Goal: Transaction & Acquisition: Purchase product/service

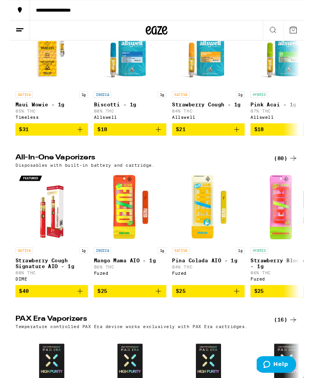
scroll to position [299, 0]
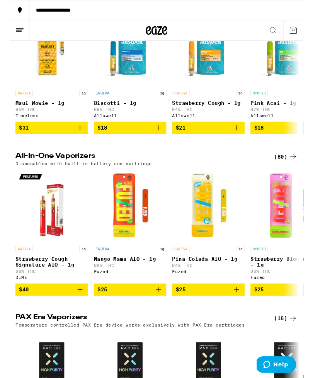
click at [288, 172] on div "(80)" at bounding box center [294, 167] width 25 height 9
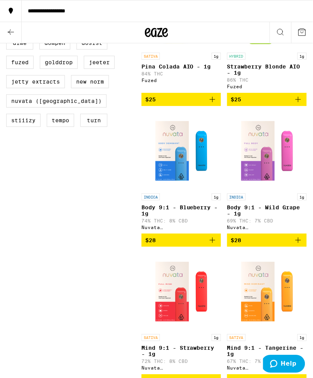
scroll to position [256, 0]
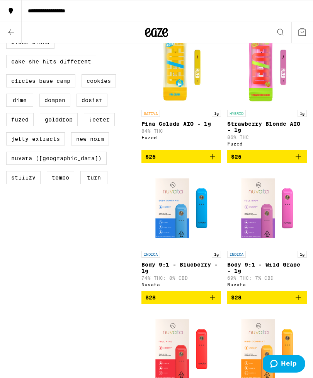
click at [187, 227] on img "Open page for Body 9:1 - Blueberry - 1g from Nuvata (CA)" at bounding box center [181, 208] width 77 height 77
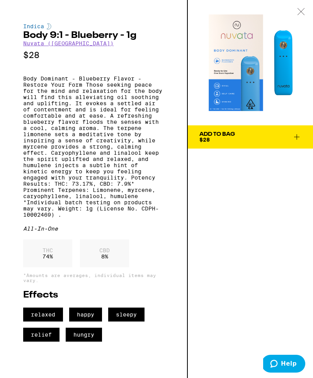
click at [255, 62] on img at bounding box center [250, 62] width 125 height 125
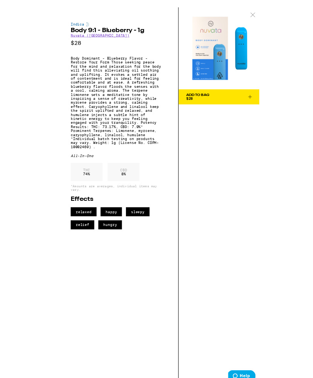
scroll to position [101, 0]
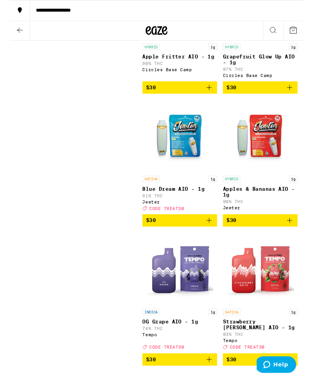
scroll to position [2291, 0]
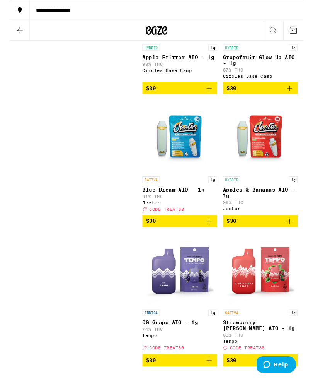
click at [209, 240] on icon "Add to bag" at bounding box center [212, 235] width 9 height 9
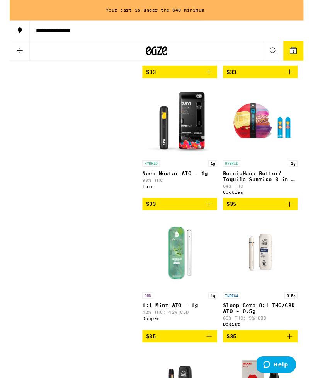
scroll to position [4453, 0]
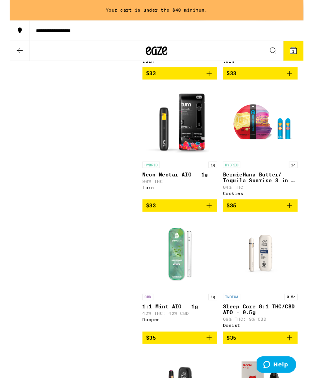
click at [276, 168] on img "Open page for BernieHana Butter/ Tequila Sunrise 3 in 1 AIO - 1g from Cookies" at bounding box center [268, 129] width 80 height 77
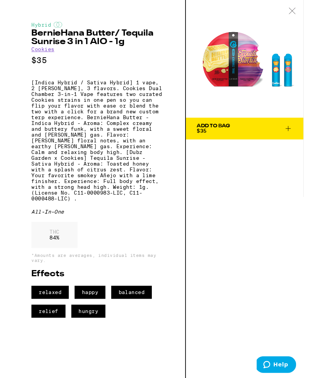
click at [301, 13] on icon at bounding box center [302, 11] width 8 height 7
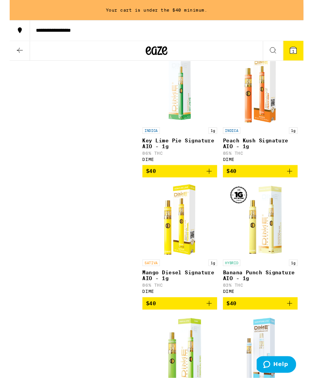
scroll to position [5204, 0]
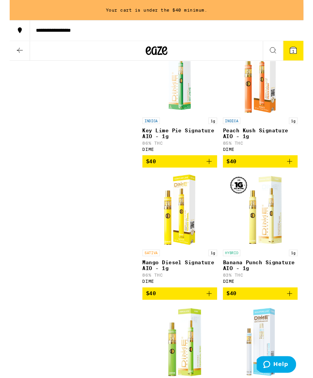
click at [272, 177] on span "$40" at bounding box center [267, 172] width 72 height 9
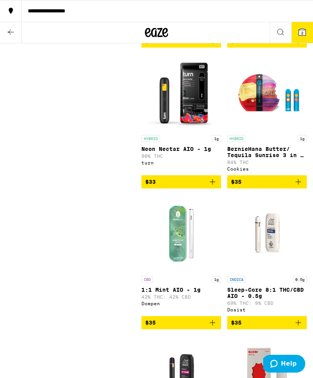
scroll to position [4468, 0]
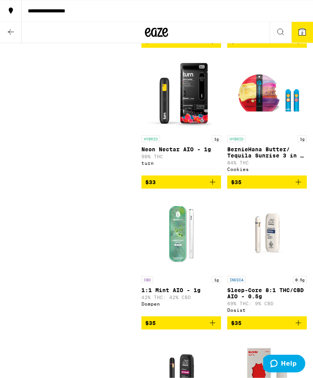
click at [308, 29] on button "2" at bounding box center [303, 32] width 22 height 21
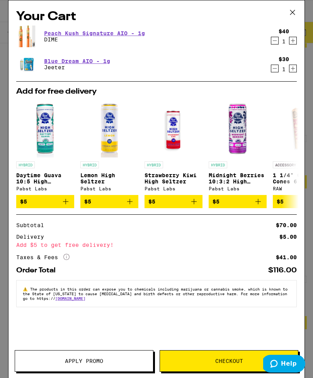
click at [274, 69] on icon "Decrement" at bounding box center [275, 68] width 7 height 9
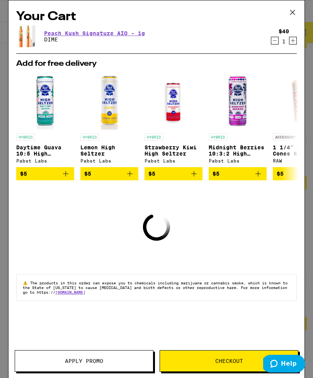
click at [296, 11] on icon at bounding box center [293, 13] width 12 height 12
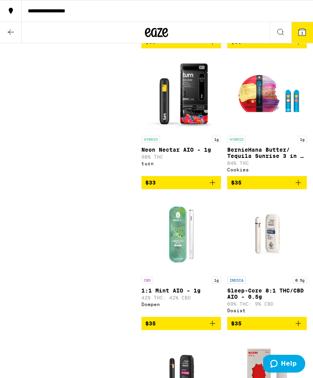
click at [301, 33] on span "1" at bounding box center [302, 33] width 2 height 5
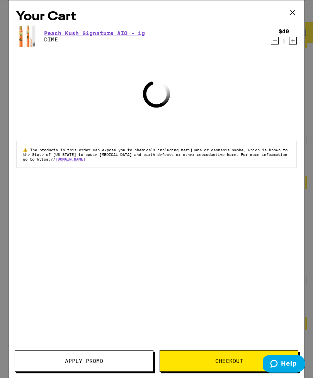
click at [295, 9] on icon at bounding box center [293, 13] width 12 height 12
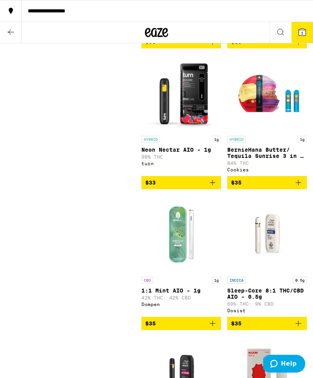
click at [297, 34] on button "1" at bounding box center [303, 32] width 22 height 21
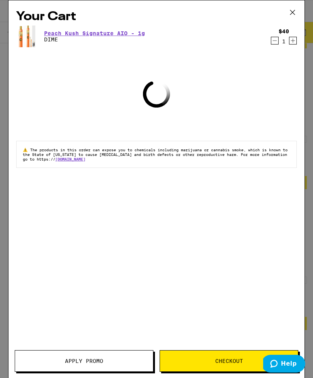
click at [217, 360] on span "Checkout" at bounding box center [230, 360] width 28 height 5
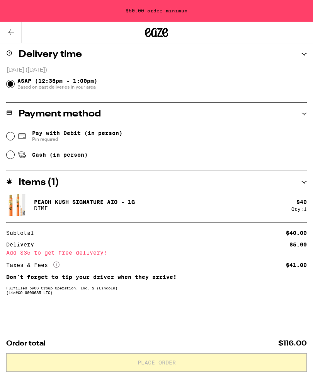
scroll to position [13, 0]
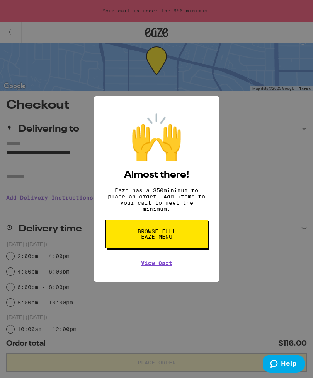
click at [159, 266] on link "View Cart" at bounding box center [156, 263] width 31 height 6
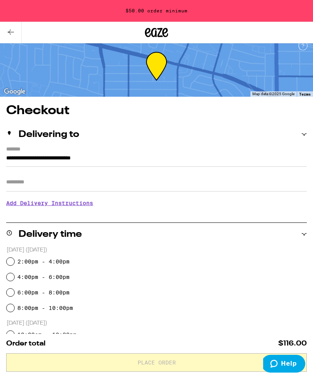
scroll to position [0, 0]
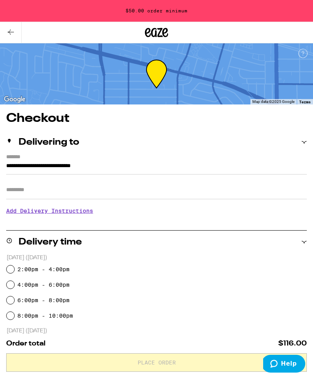
click at [12, 37] on button at bounding box center [11, 32] width 22 height 21
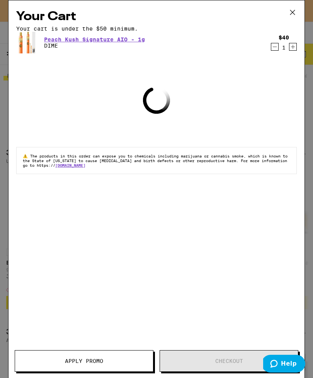
click at [290, 16] on icon at bounding box center [293, 13] width 12 height 12
click at [295, 11] on icon at bounding box center [293, 13] width 12 height 12
click at [288, 12] on icon at bounding box center [293, 13] width 12 height 12
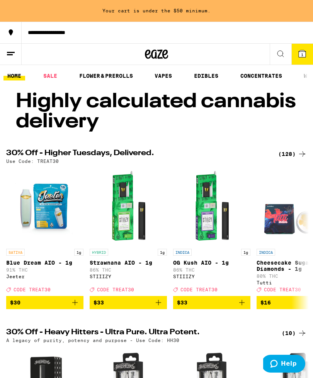
click at [300, 56] on icon at bounding box center [302, 53] width 7 height 7
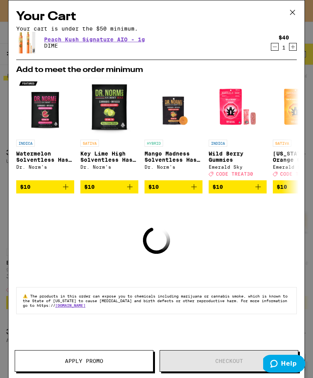
click at [288, 8] on icon at bounding box center [293, 13] width 12 height 12
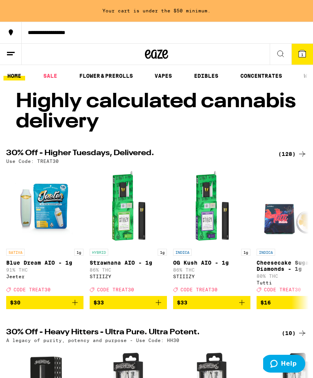
click at [303, 56] on span "1" at bounding box center [302, 54] width 2 height 5
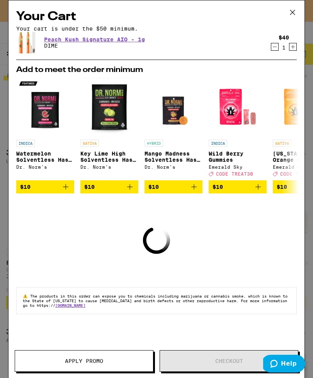
click at [294, 12] on icon at bounding box center [293, 12] width 5 height 5
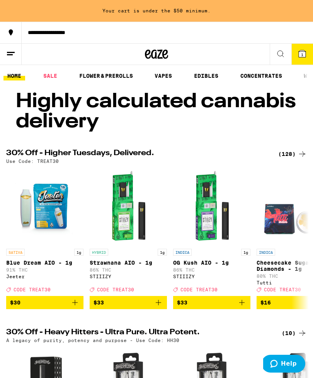
click at [269, 80] on link "CONCENTRATES" at bounding box center [262, 75] width 50 height 9
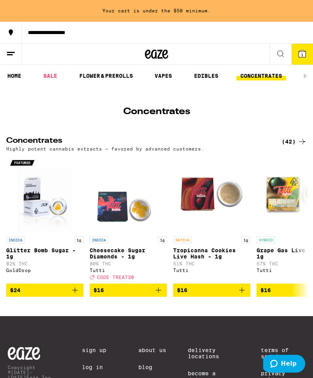
click at [292, 146] on div "(42)" at bounding box center [294, 141] width 25 height 9
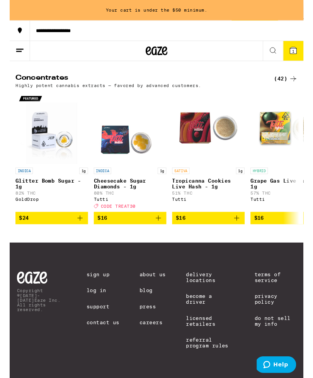
scroll to position [61, 0]
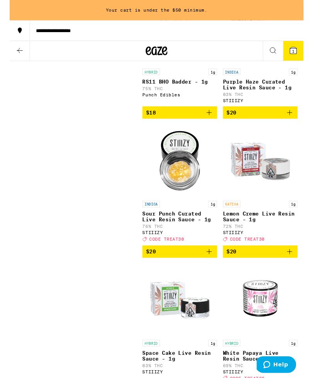
scroll to position [1180, 0]
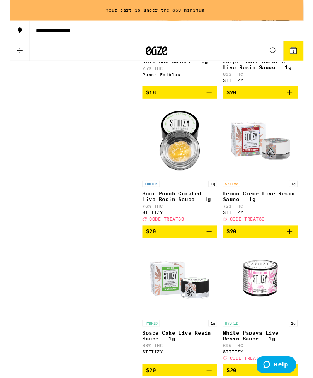
click at [201, 251] on span "$20" at bounding box center [182, 246] width 72 height 9
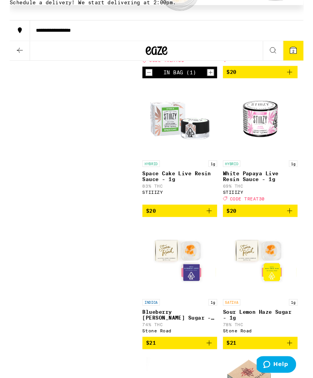
scroll to position [1350, 0]
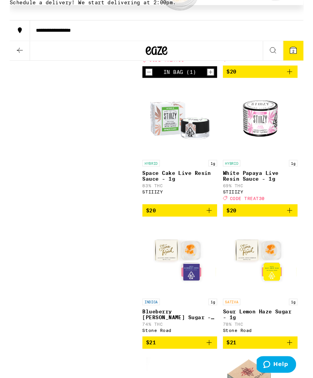
click at [264, 229] on span "$20" at bounding box center [267, 224] width 72 height 9
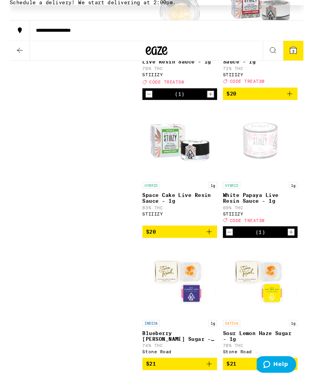
scroll to position [1324, 0]
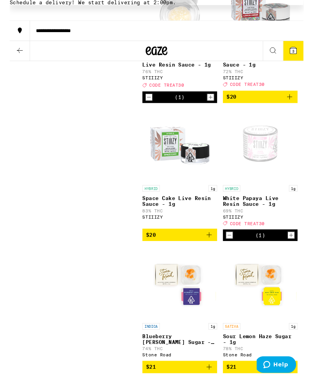
click at [304, 53] on span "3" at bounding box center [302, 54] width 2 height 5
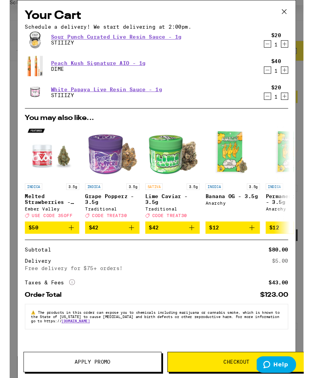
click at [25, 90] on img at bounding box center [27, 70] width 22 height 39
click at [26, 90] on img at bounding box center [27, 70] width 22 height 39
click at [54, 70] on link "Peach Kush Signature AIO - 1g" at bounding box center [94, 67] width 101 height 6
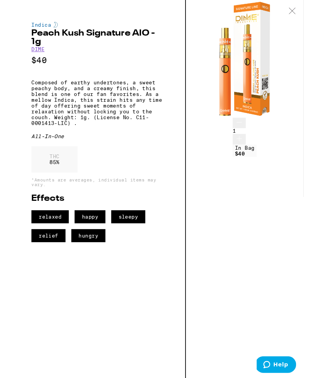
click at [304, 12] on icon at bounding box center [302, 11] width 8 height 7
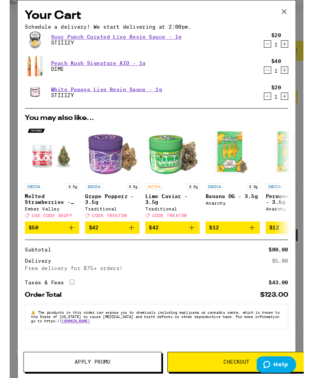
click at [275, 79] on icon "Decrement" at bounding box center [275, 74] width 7 height 9
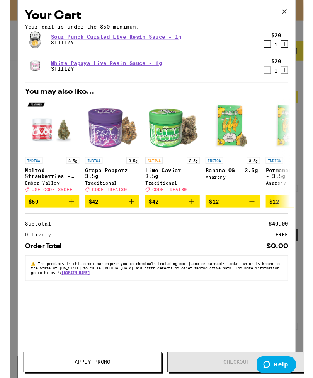
click at [295, 13] on icon at bounding box center [293, 13] width 12 height 12
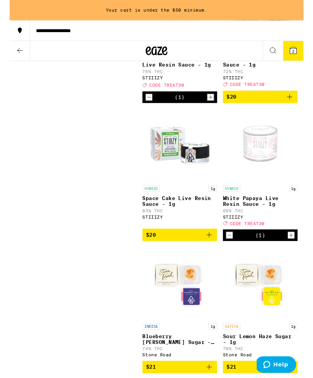
click at [21, 59] on button at bounding box center [11, 54] width 22 height 21
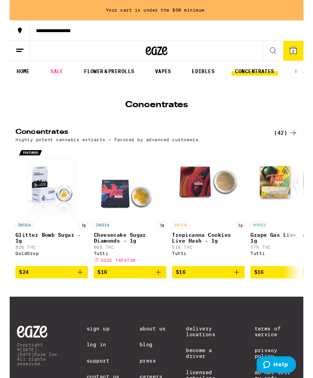
click at [162, 76] on link "VAPES" at bounding box center [163, 75] width 25 height 9
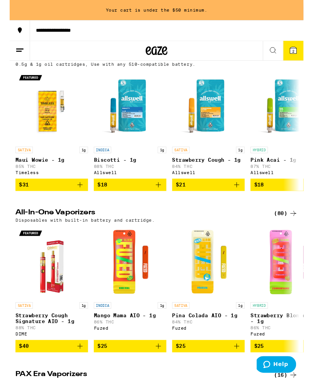
scroll to position [260, 0]
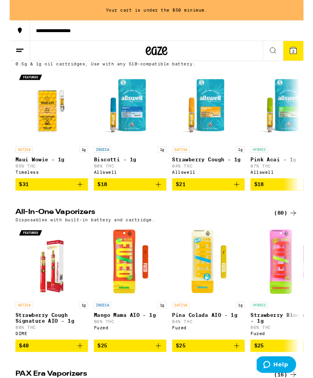
click at [292, 232] on div "(80)" at bounding box center [294, 227] width 25 height 9
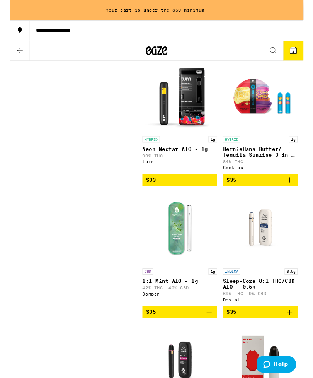
scroll to position [4483, 0]
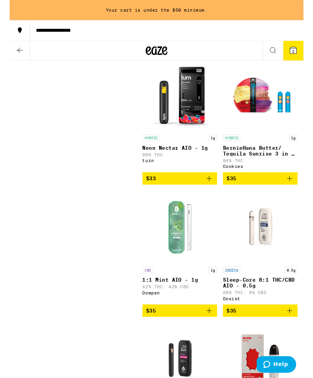
click at [203, 56] on button "$33" at bounding box center [182, 49] width 80 height 13
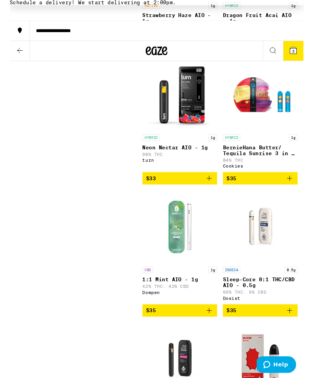
click at [309, 53] on button "3" at bounding box center [303, 54] width 22 height 21
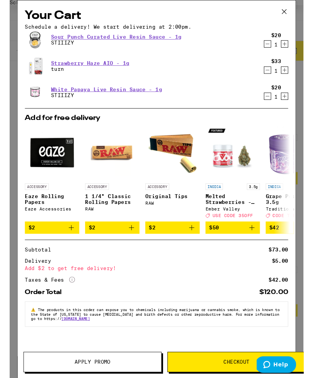
click at [279, 79] on button "Decrement" at bounding box center [275, 75] width 8 height 8
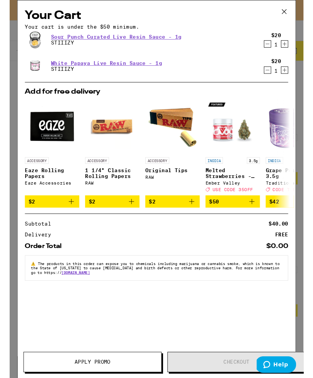
click at [297, 12] on icon at bounding box center [293, 13] width 12 height 12
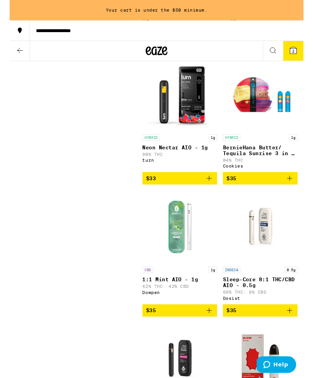
click at [307, 57] on icon at bounding box center [302, 53] width 9 height 9
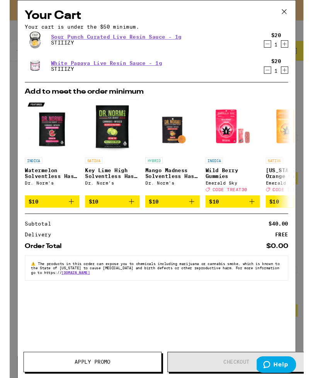
click at [295, 12] on icon at bounding box center [293, 13] width 12 height 12
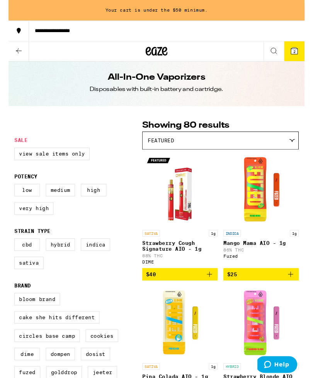
scroll to position [2, 0]
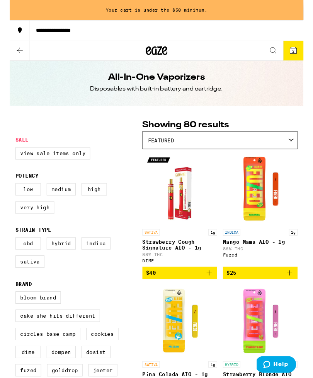
click at [200, 296] on span "$40" at bounding box center [182, 290] width 72 height 9
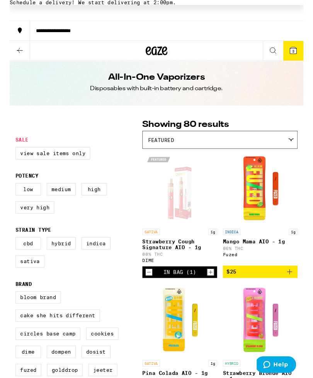
click at [301, 48] on button "3" at bounding box center [303, 54] width 22 height 21
